Goal: Task Accomplishment & Management: Manage account settings

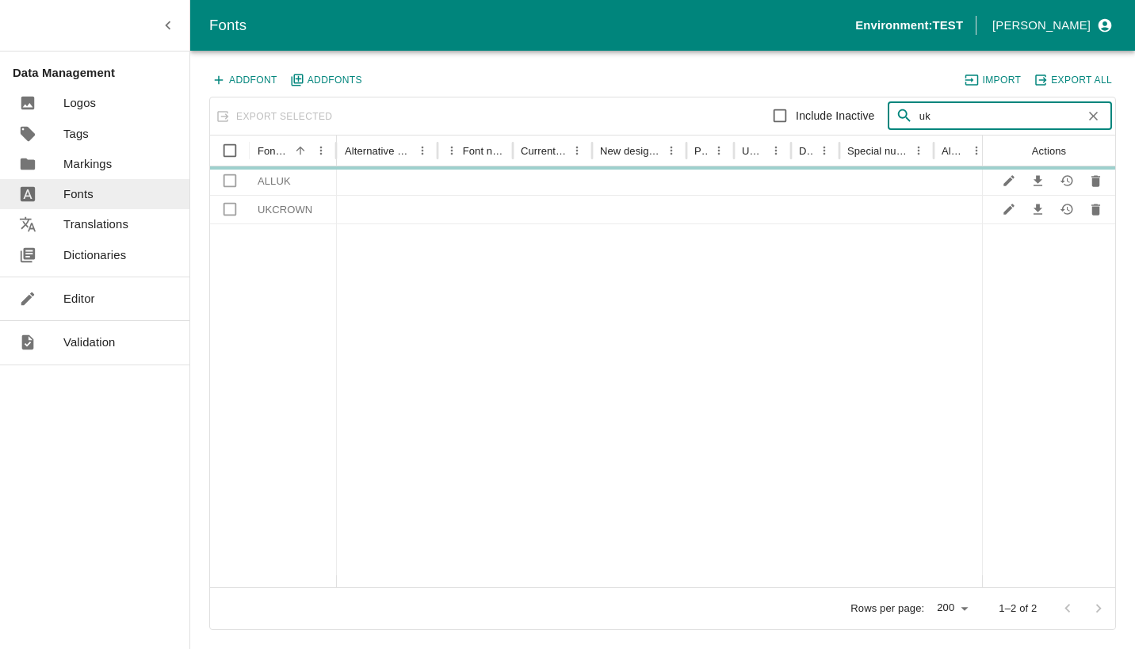
click at [779, 116] on input "Include Inactive" at bounding box center [780, 116] width 32 height 32
checkbox input "true"
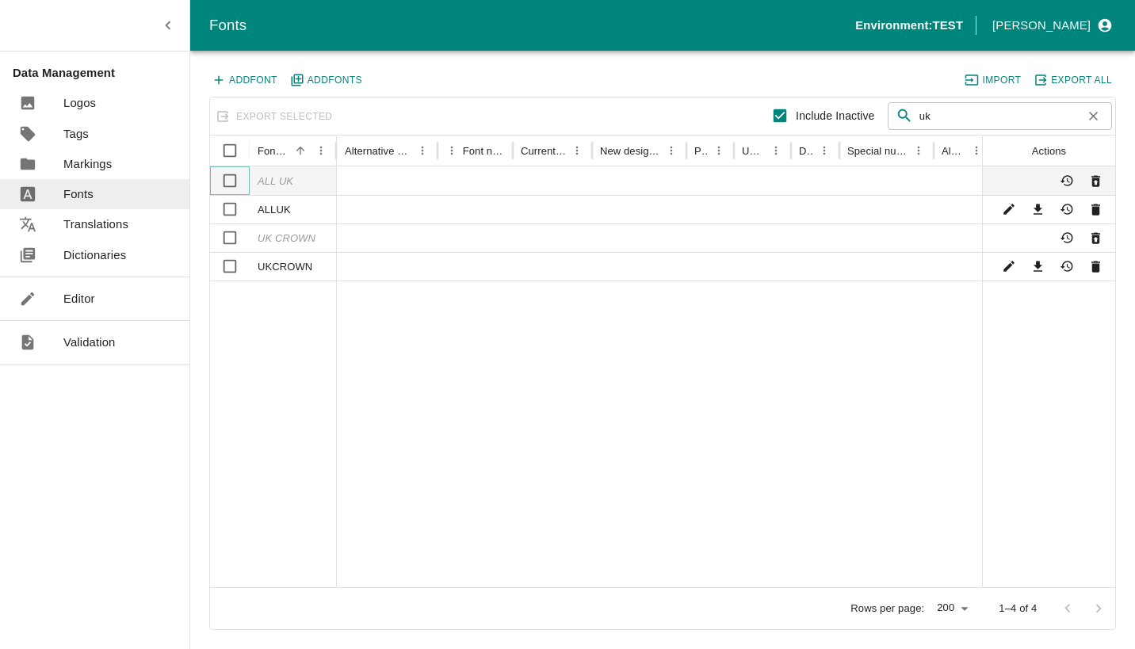
click at [232, 181] on input "Select row" at bounding box center [230, 181] width 32 height 32
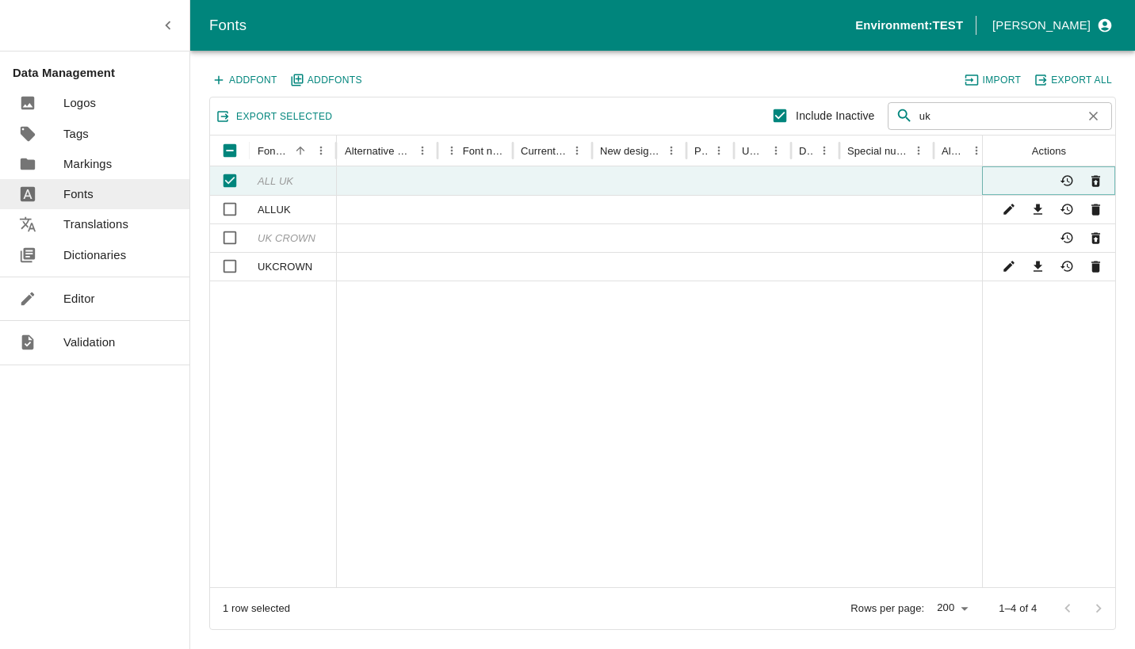
drag, startPoint x: 1097, startPoint y: 181, endPoint x: 800, endPoint y: 407, distance: 374.3
click at [800, 407] on div "Font name Alternative names Font number Current name New designation Printer UR…" at bounding box center [662, 362] width 905 height 452
click at [1096, 177] on icon "Activate" at bounding box center [1095, 181] width 9 height 11
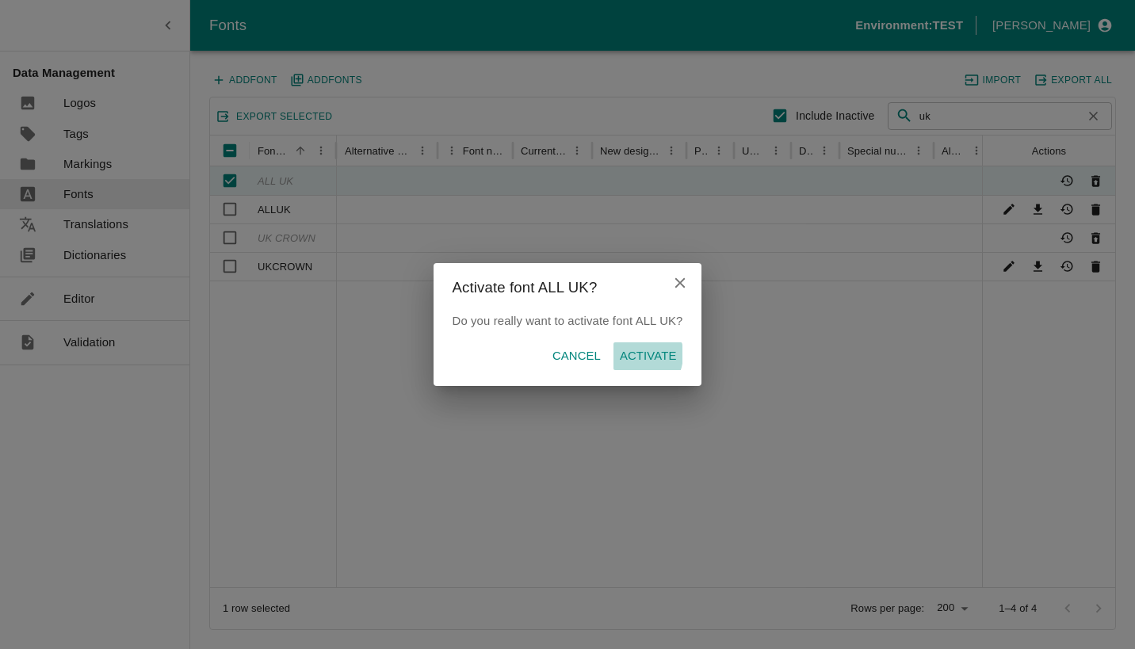
click at [633, 354] on p "Activate" at bounding box center [648, 355] width 57 height 17
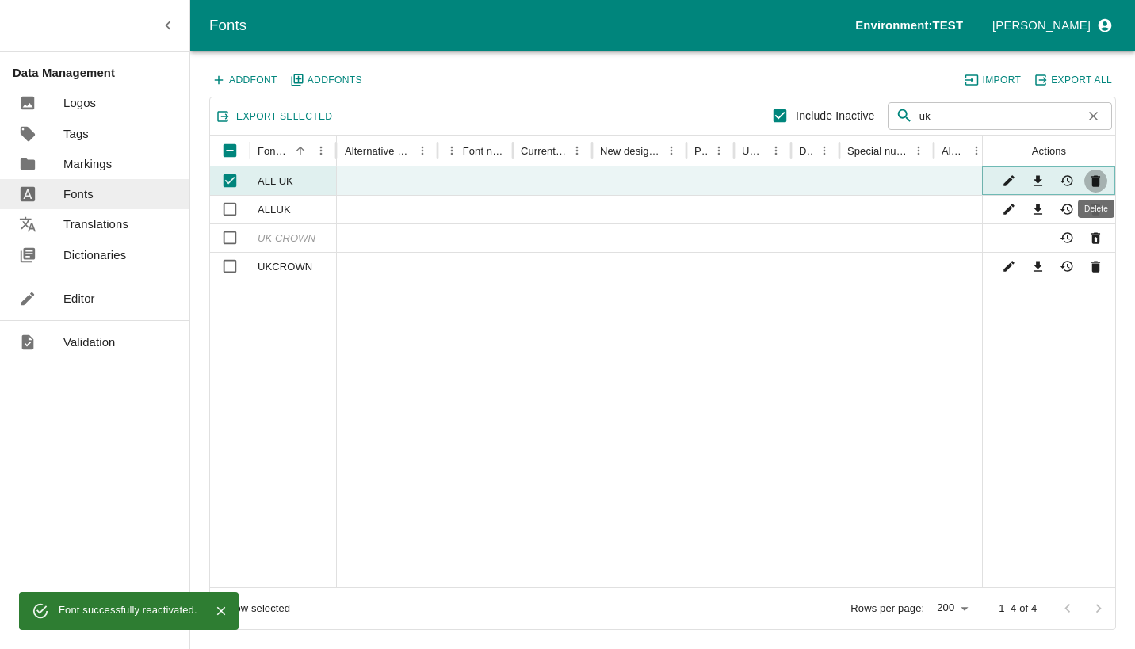
click at [1096, 179] on icon "Delete" at bounding box center [1095, 181] width 9 height 11
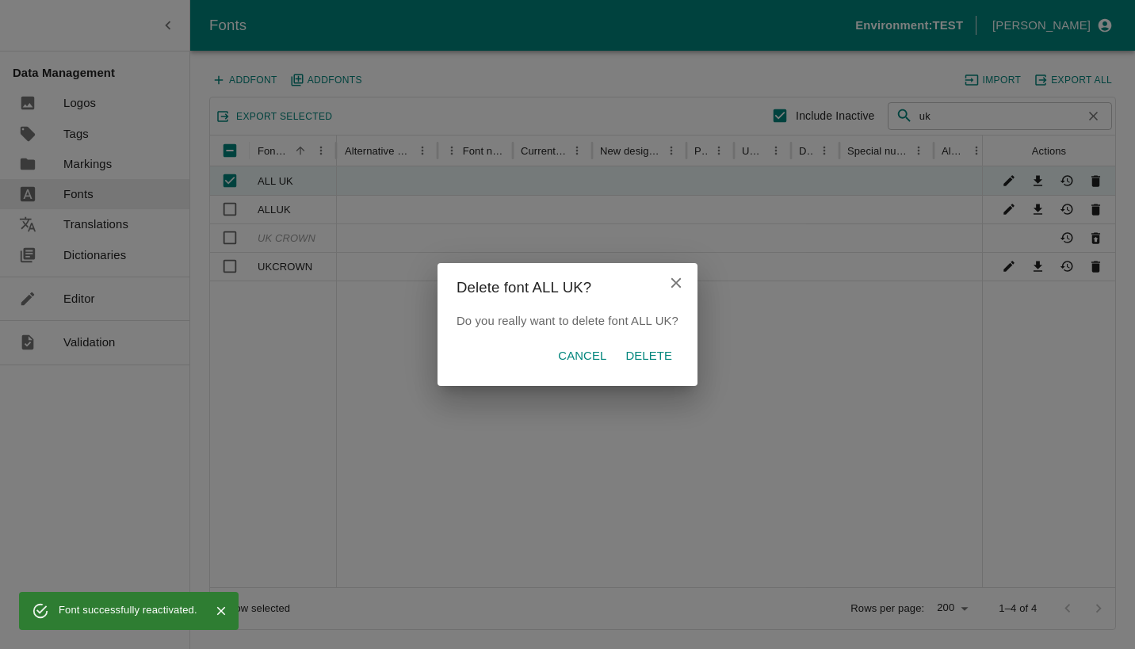
click at [643, 357] on p "Delete" at bounding box center [648, 355] width 47 height 17
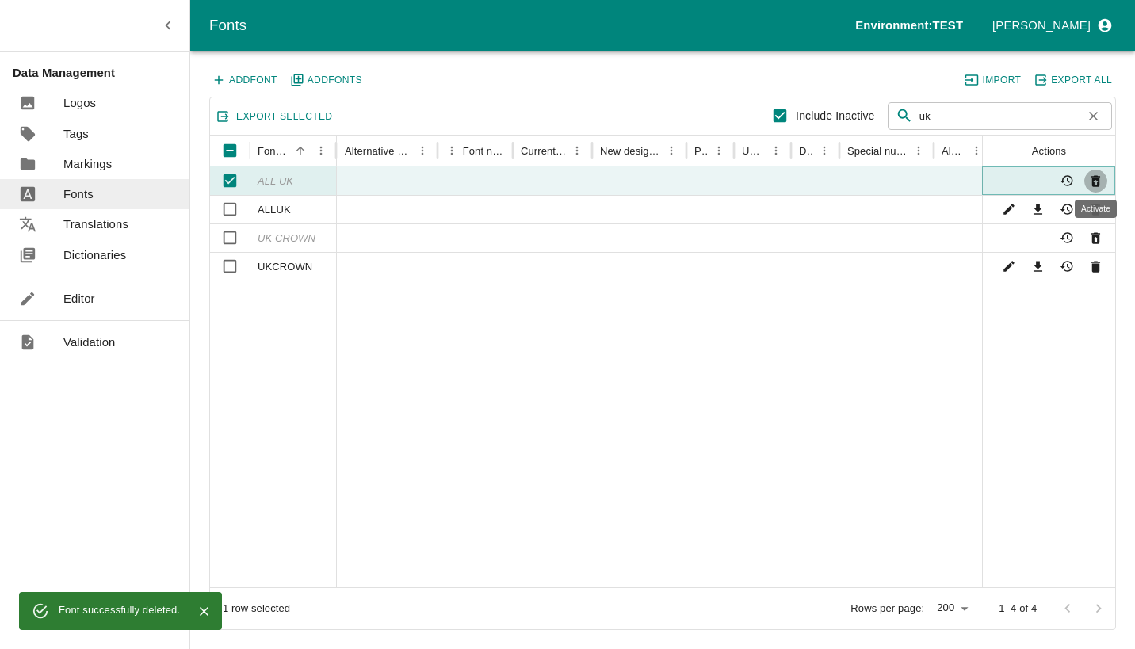
click at [1094, 180] on icon "Activate" at bounding box center [1095, 181] width 9 height 11
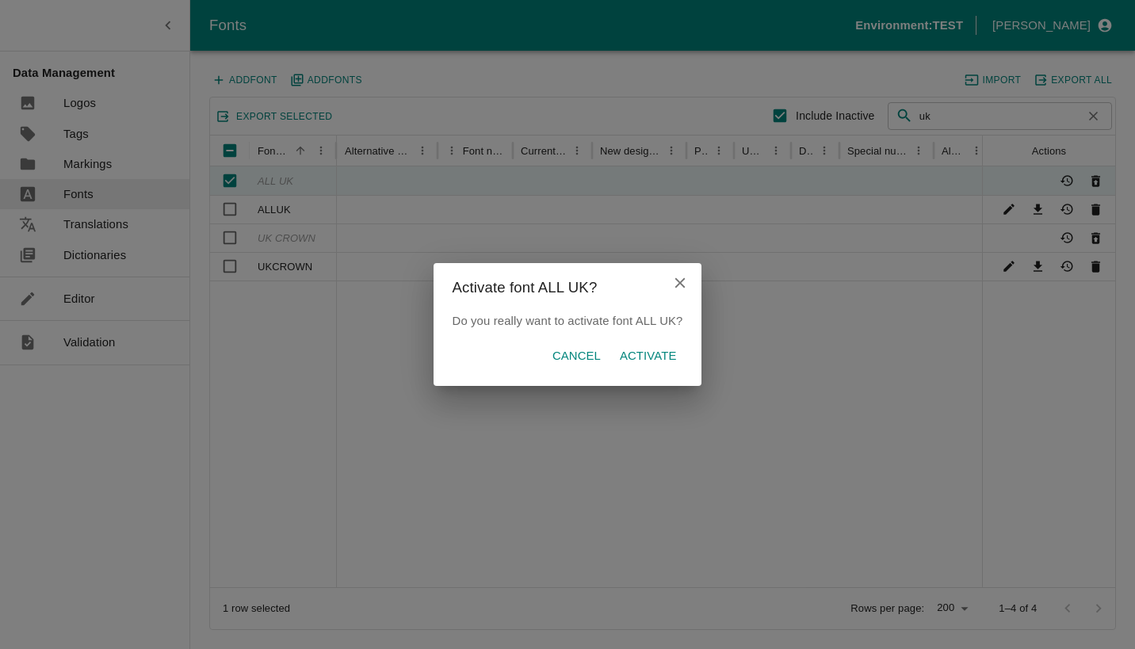
click at [563, 345] on button "Cancel" at bounding box center [576, 355] width 61 height 27
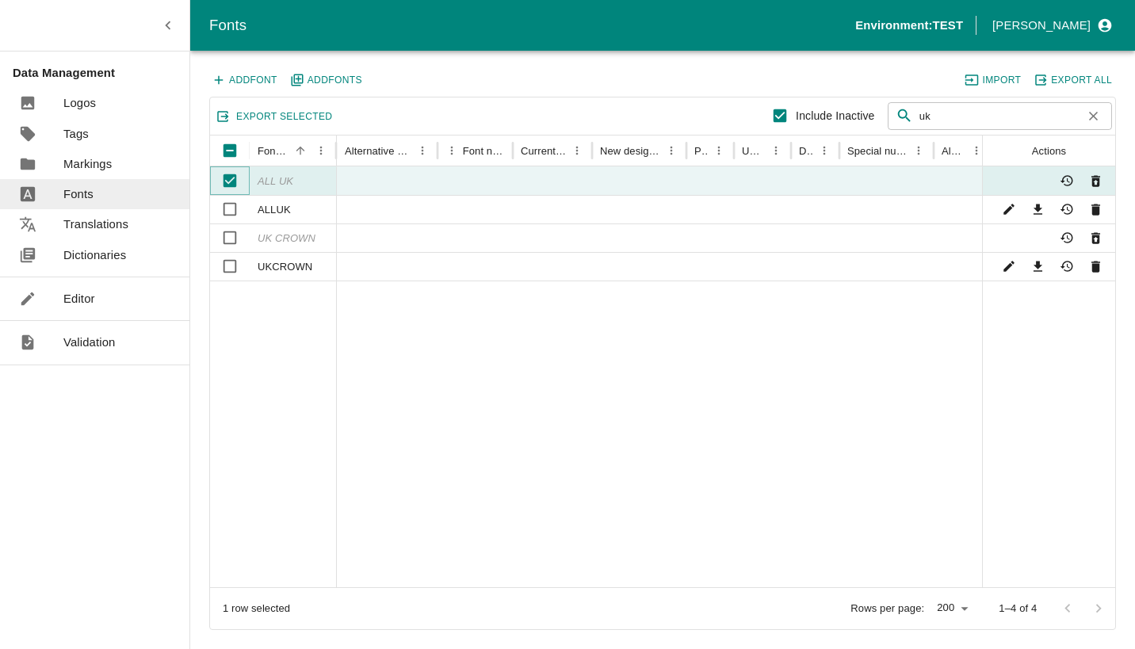
click at [231, 181] on input "Unselect row" at bounding box center [230, 181] width 32 height 32
checkbox input "false"
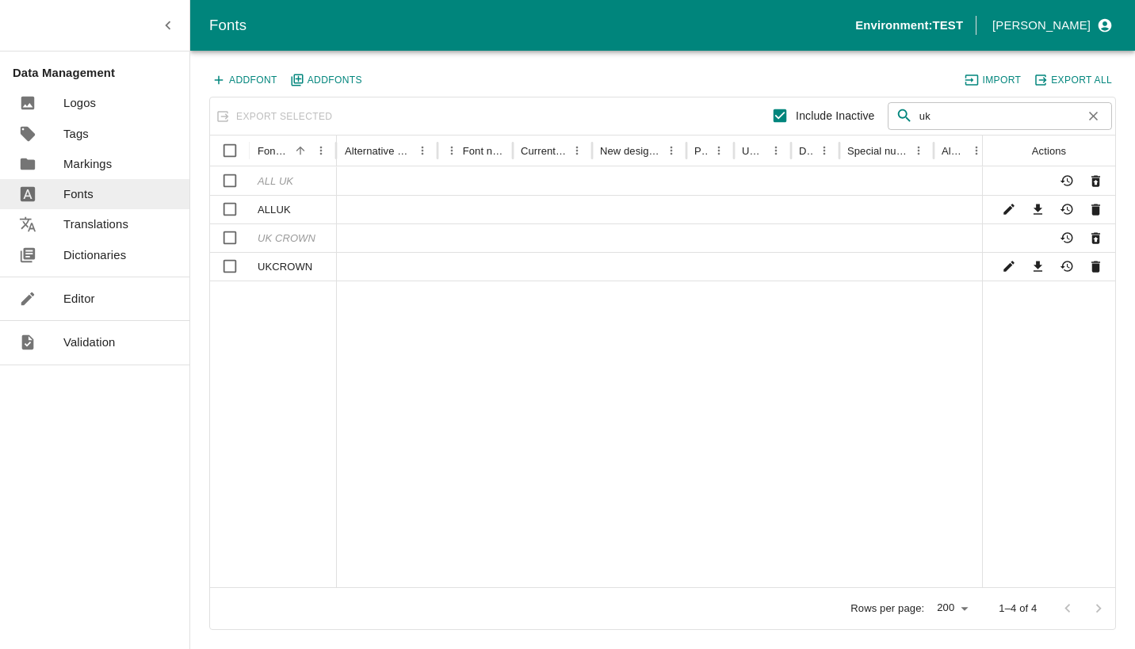
click at [784, 114] on input "Include Inactive" at bounding box center [780, 116] width 32 height 32
checkbox input "false"
